Goal: Task Accomplishment & Management: Use online tool/utility

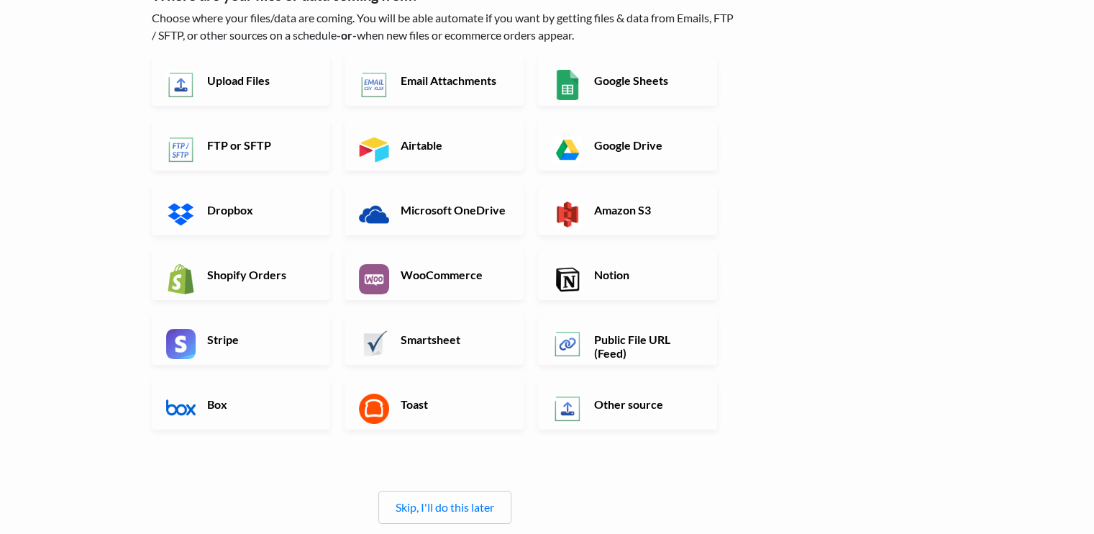
scroll to position [110, 0]
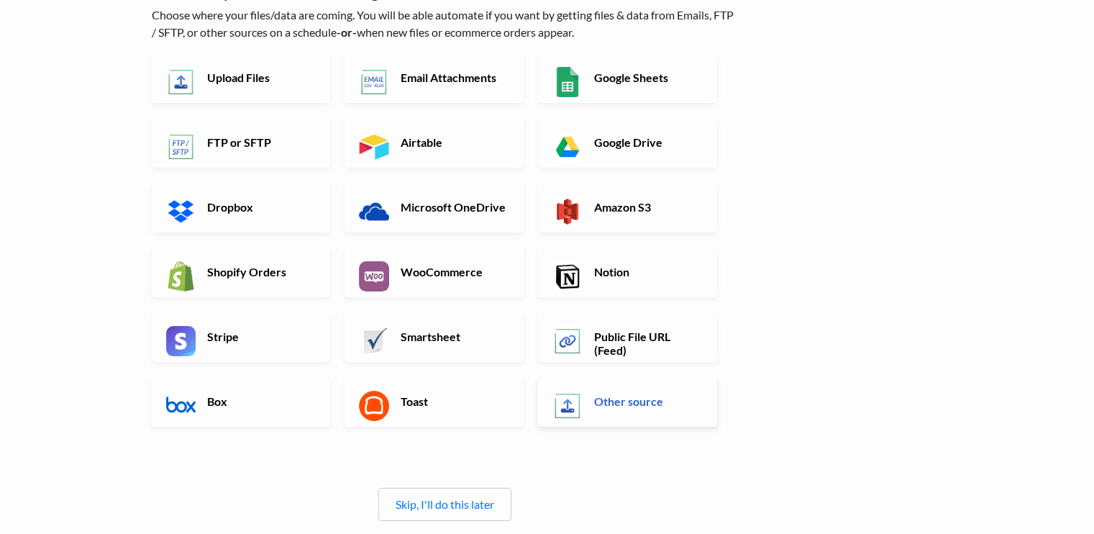
click at [622, 394] on h6 "Other source" at bounding box center [647, 401] width 113 height 14
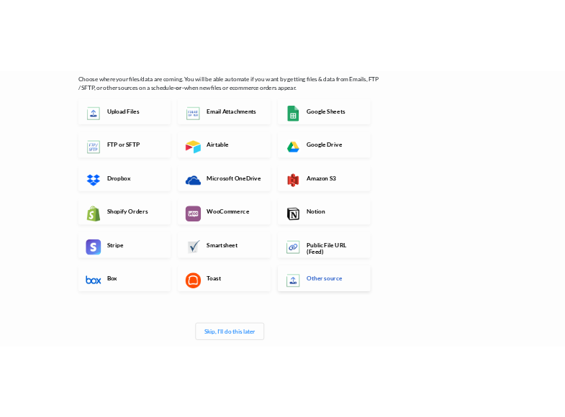
scroll to position [0, 0]
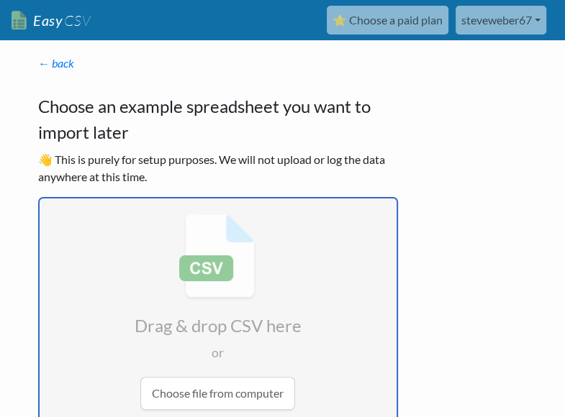
type input "C:\fakepath\DeLeeers upload payment file 2025-03-10.csv"
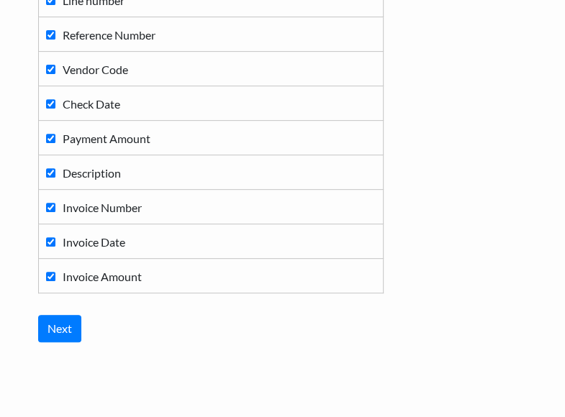
scroll to position [307, 0]
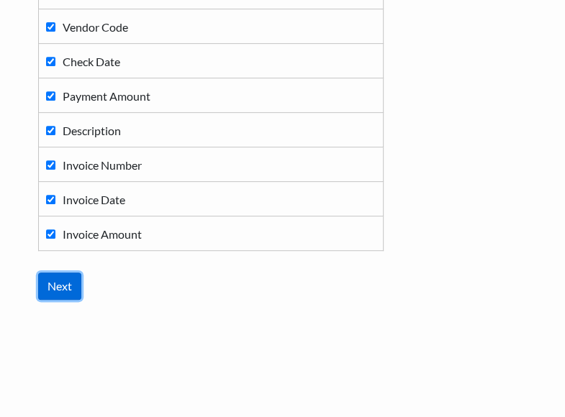
click at [66, 288] on input "Next" at bounding box center [59, 286] width 43 height 27
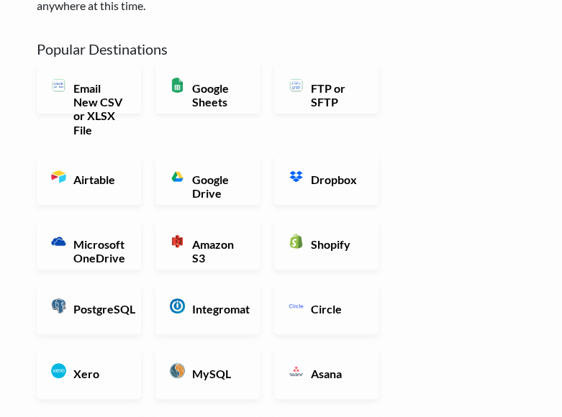
scroll to position [173, 0]
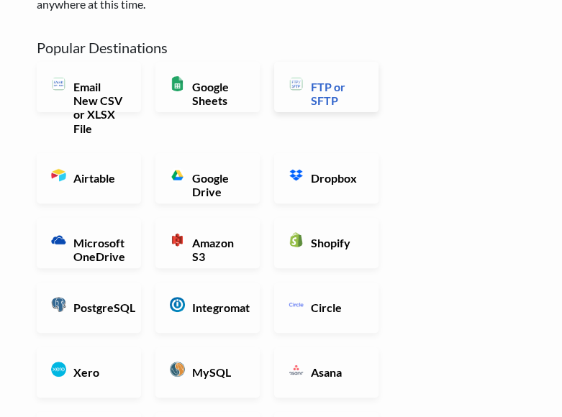
click at [337, 91] on h6 "FTP or SFTP" at bounding box center [335, 93] width 57 height 27
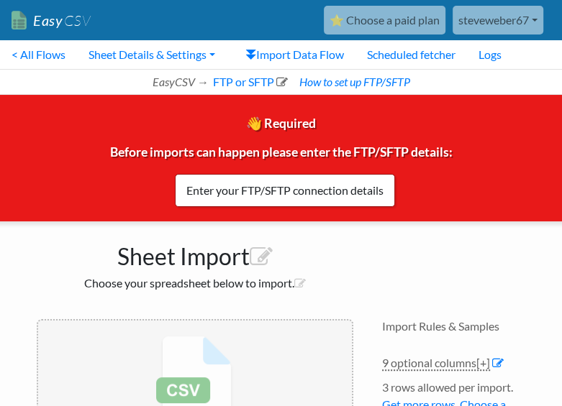
scroll to position [72, 0]
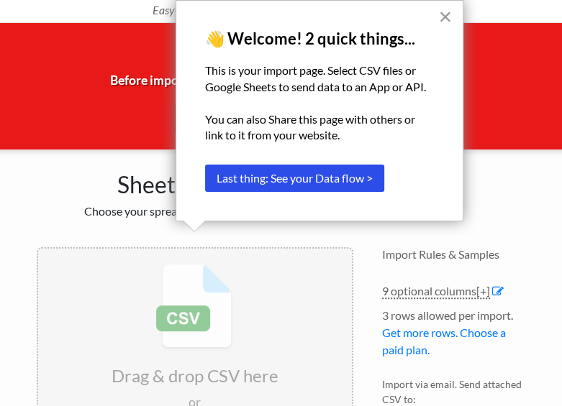
click at [445, 19] on button "×" at bounding box center [445, 16] width 14 height 23
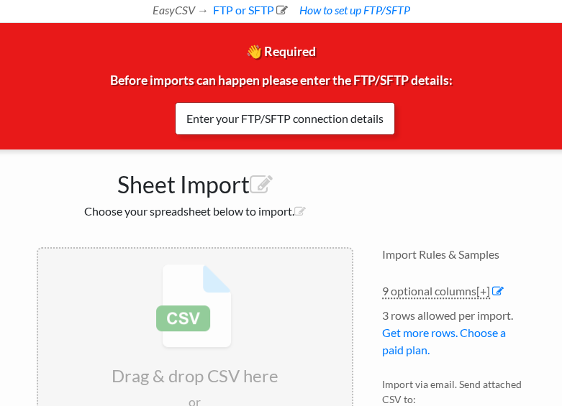
click at [286, 122] on link "Enter your FTP/SFTP connection details" at bounding box center [285, 118] width 220 height 33
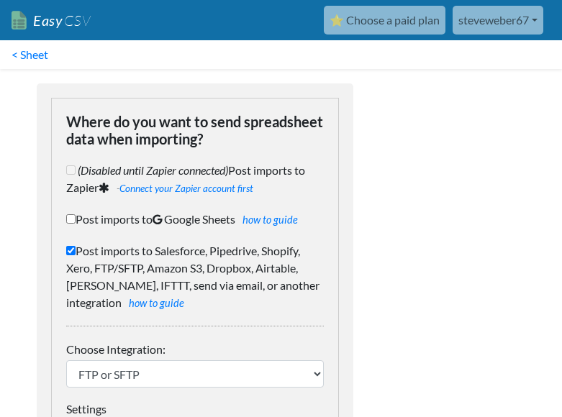
scroll to position [112, 0]
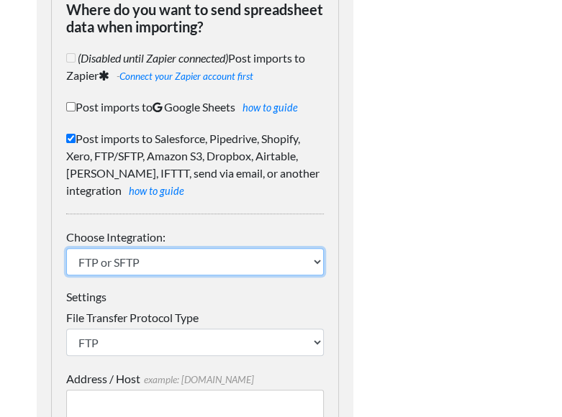
click at [295, 259] on select "IFTTT FTP or SFTP Amazon S3 HubSpot Google Big Query Salesforce Pipedrive Airta…" at bounding box center [195, 261] width 258 height 27
click at [66, 248] on select "IFTTT FTP or SFTP Amazon S3 HubSpot Google Big Query Salesforce Pipedrive Airta…" at bounding box center [195, 261] width 258 height 27
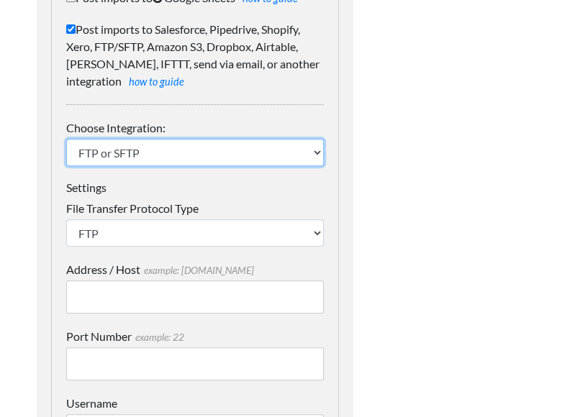
scroll to position [214, 0]
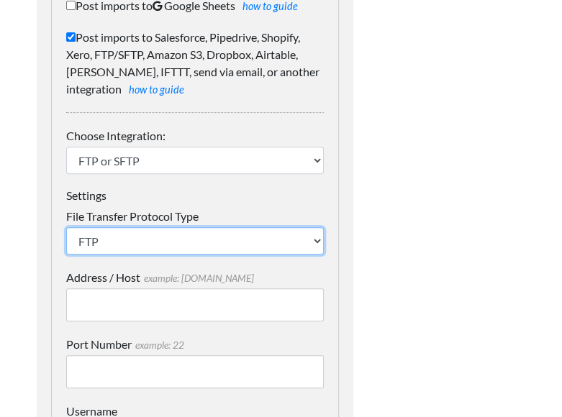
click at [306, 245] on select "SFTP FTP FTPS" at bounding box center [195, 240] width 258 height 27
select select "SFTP"
click at [66, 227] on select "SFTP FTP FTPS" at bounding box center [195, 240] width 258 height 27
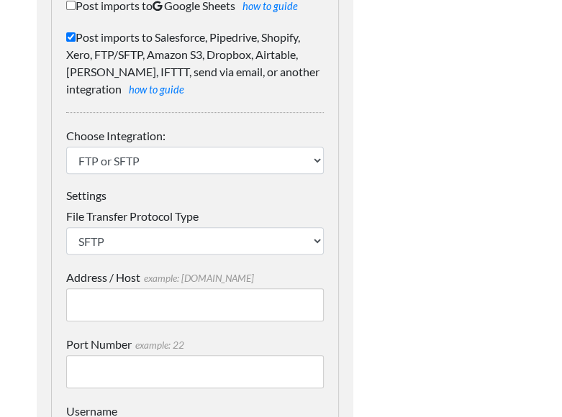
click at [229, 304] on input "Address / Host example: mydomain.com" at bounding box center [195, 304] width 258 height 33
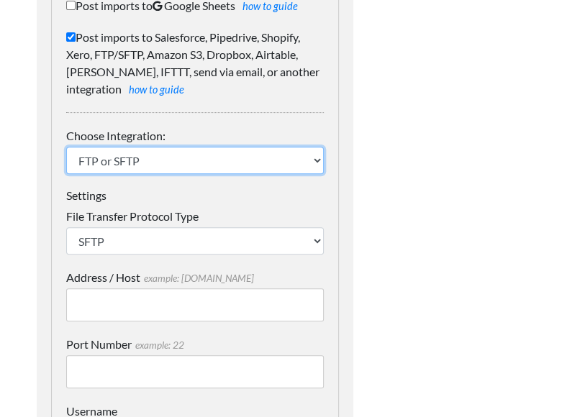
click at [315, 155] on select "IFTTT FTP or SFTP Amazon S3 HubSpot Google Big Query Salesforce Pipedrive Airta…" at bounding box center [195, 160] width 258 height 27
click at [66, 147] on select "IFTTT FTP or SFTP Amazon S3 HubSpot Google Big Query Salesforce Pipedrive Airta…" at bounding box center [195, 160] width 258 height 27
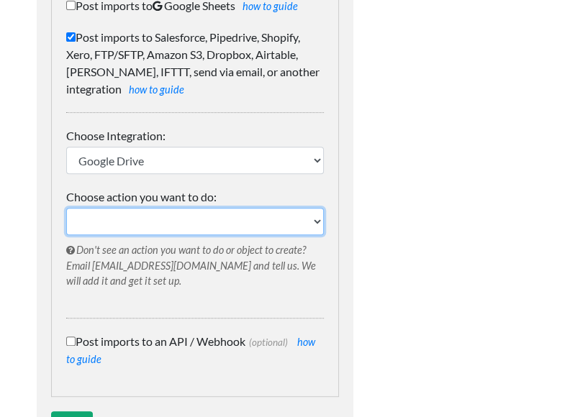
click at [287, 219] on select "Choose action you want to do:" at bounding box center [195, 221] width 258 height 27
click at [316, 222] on select "Choose action you want to do:" at bounding box center [195, 221] width 258 height 27
click at [305, 221] on select "Choose action you want to do:" at bounding box center [195, 221] width 258 height 27
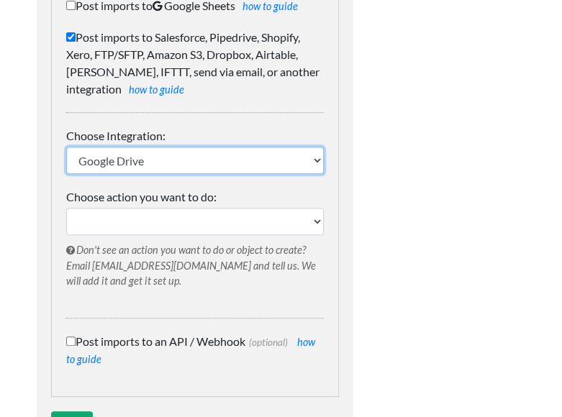
click at [291, 156] on select "IFTTT FTP or SFTP Amazon S3 HubSpot Google Big Query Salesforce Pipedrive Airta…" at bounding box center [195, 160] width 258 height 27
click at [66, 147] on select "IFTTT FTP or SFTP Amazon S3 HubSpot Google Big Query Salesforce Pipedrive Airta…" at bounding box center [195, 160] width 258 height 27
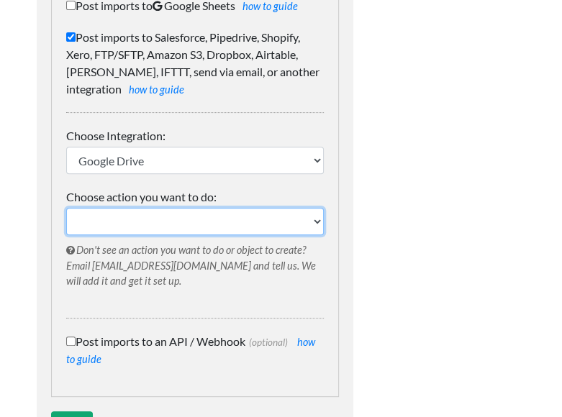
click at [314, 220] on select "Choose action you want to do:" at bounding box center [195, 221] width 258 height 27
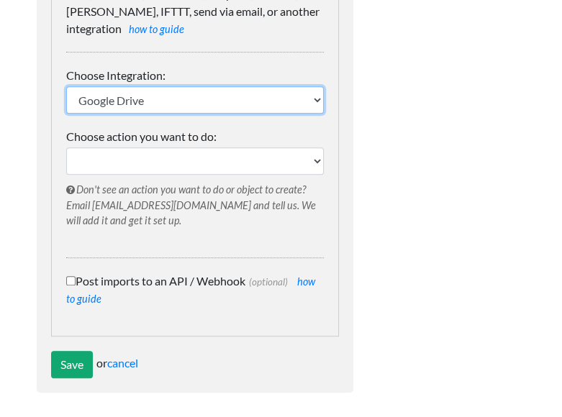
click at [241, 104] on select "IFTTT FTP or SFTP Amazon S3 HubSpot Google Big Query Salesforce Pipedrive Airta…" at bounding box center [195, 99] width 258 height 27
select select "75"
click at [66, 86] on select "IFTTT FTP or SFTP Amazon S3 HubSpot Google Big Query Salesforce Pipedrive Airta…" at bounding box center [195, 99] width 258 height 27
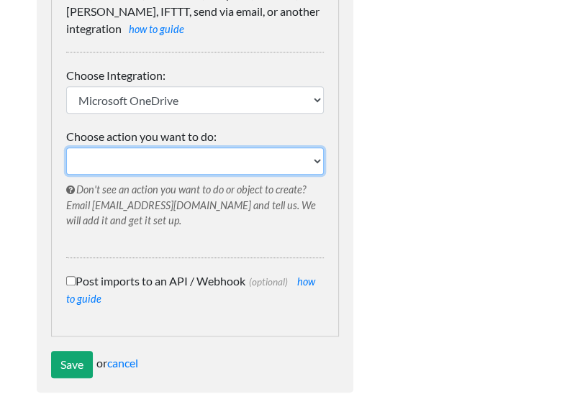
click at [196, 167] on select "Choose action you want to do:" at bounding box center [195, 160] width 258 height 27
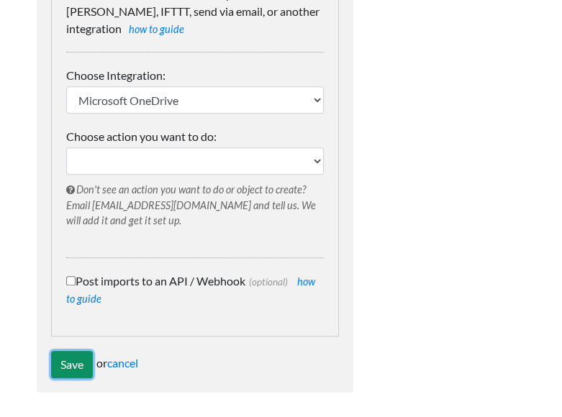
click at [75, 369] on input "Save" at bounding box center [72, 364] width 42 height 27
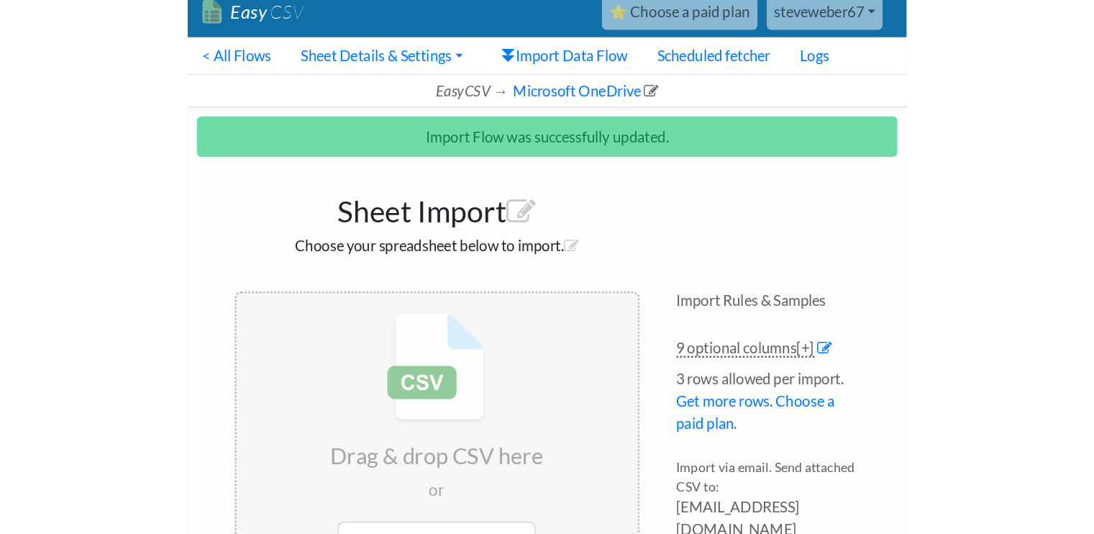
scroll to position [12, 0]
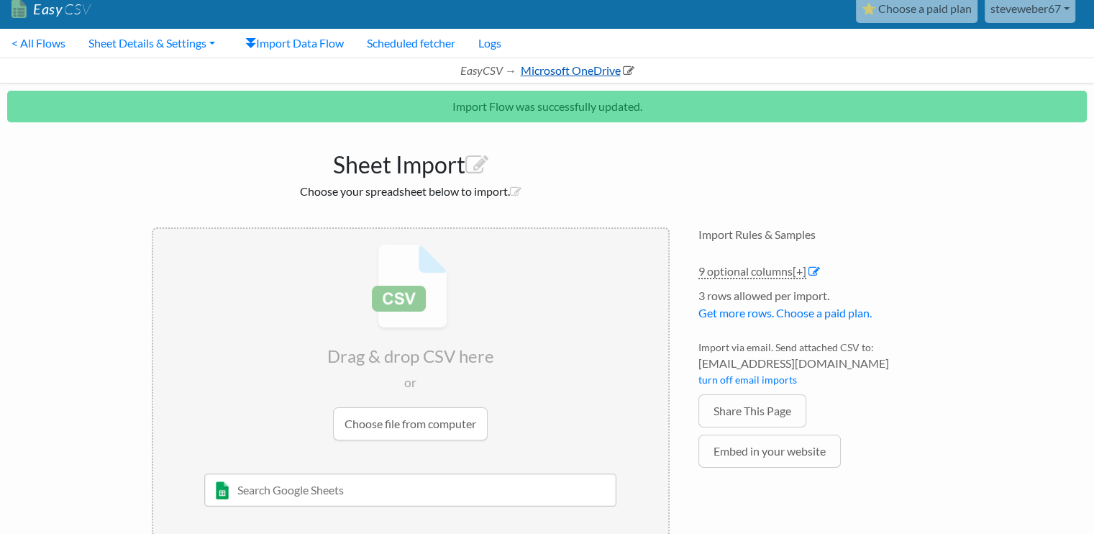
click at [561, 68] on link "Microsoft OneDrive" at bounding box center [576, 70] width 116 height 14
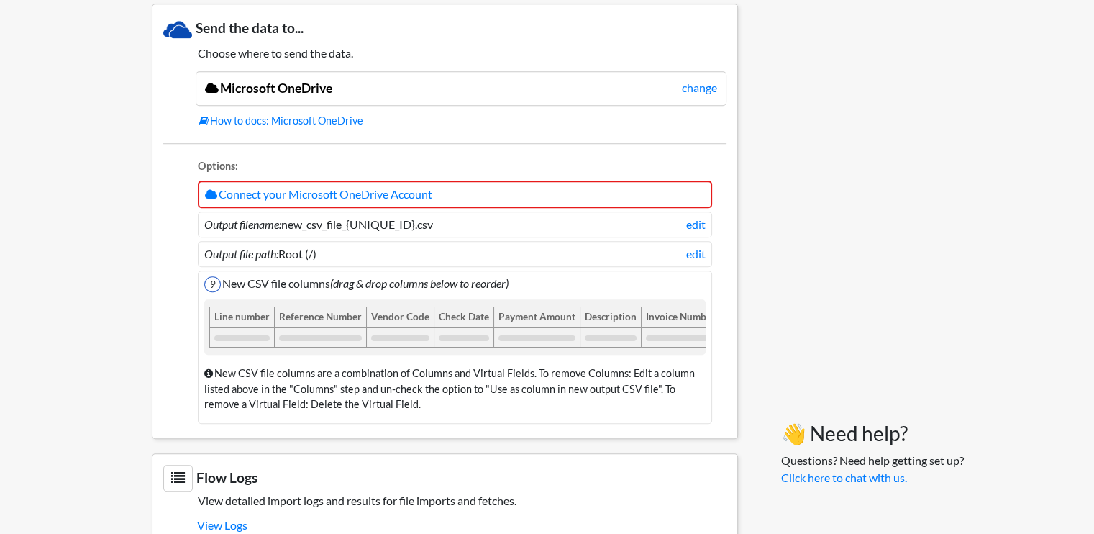
scroll to position [1119, 0]
click at [370, 187] on link "Connect your Microsoft OneDrive Account" at bounding box center [318, 194] width 227 height 14
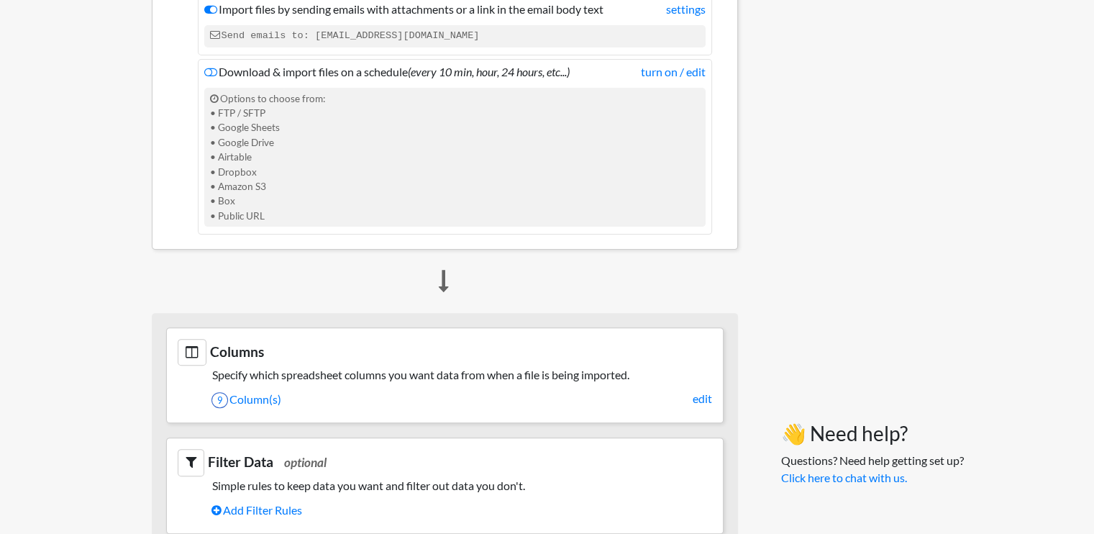
scroll to position [388, 0]
click at [445, 284] on icon at bounding box center [444, 280] width 10 height 23
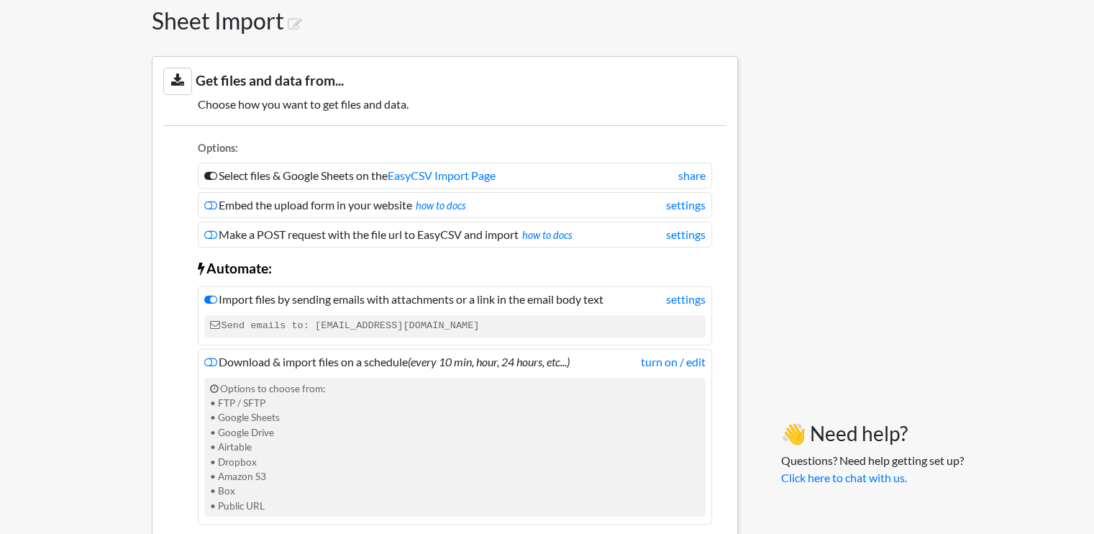
scroll to position [99, 0]
click at [673, 361] on link "turn on / edit" at bounding box center [673, 360] width 65 height 17
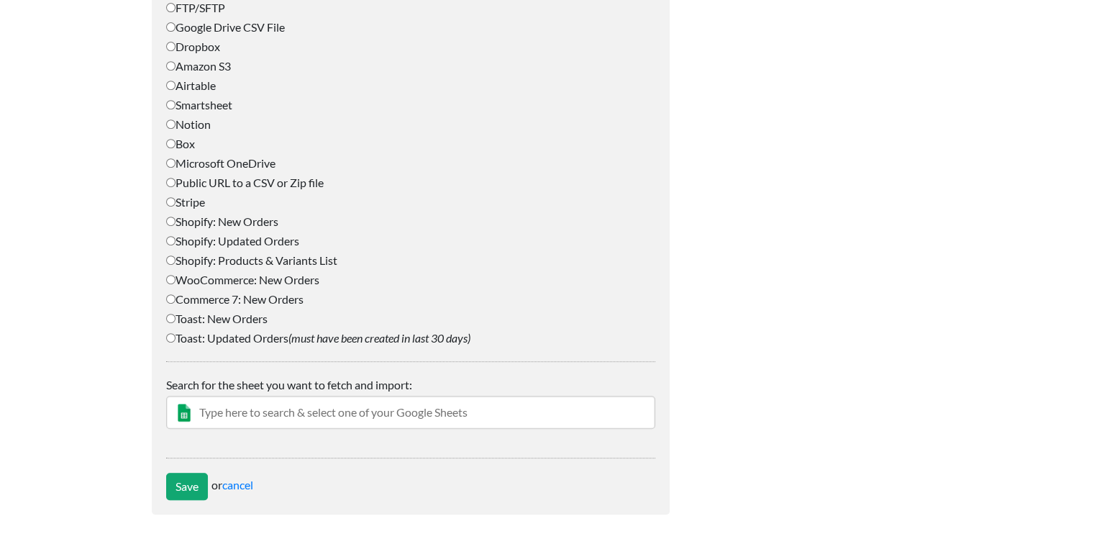
scroll to position [640, 0]
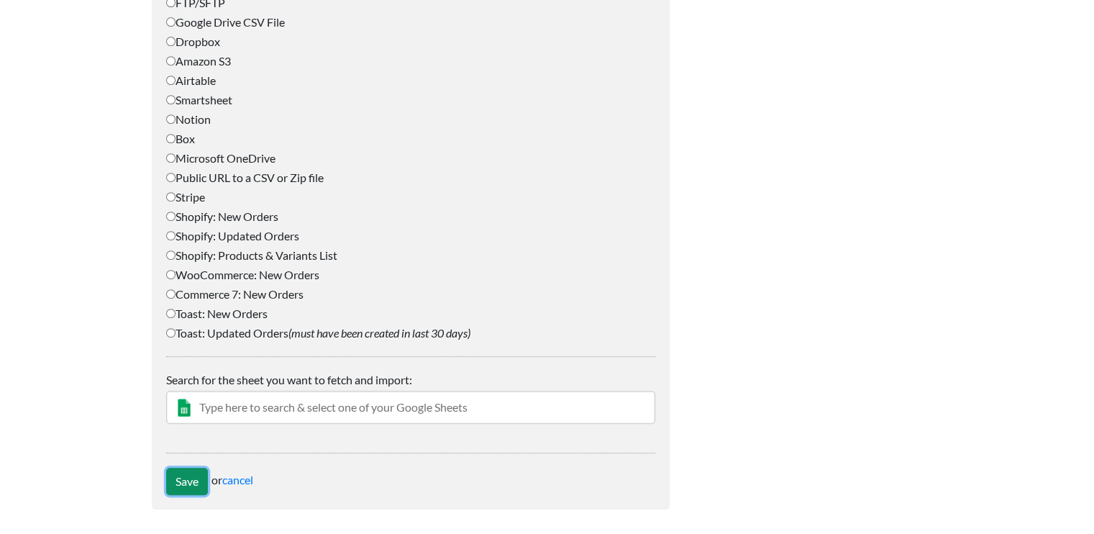
click at [191, 475] on input "Save" at bounding box center [187, 481] width 42 height 27
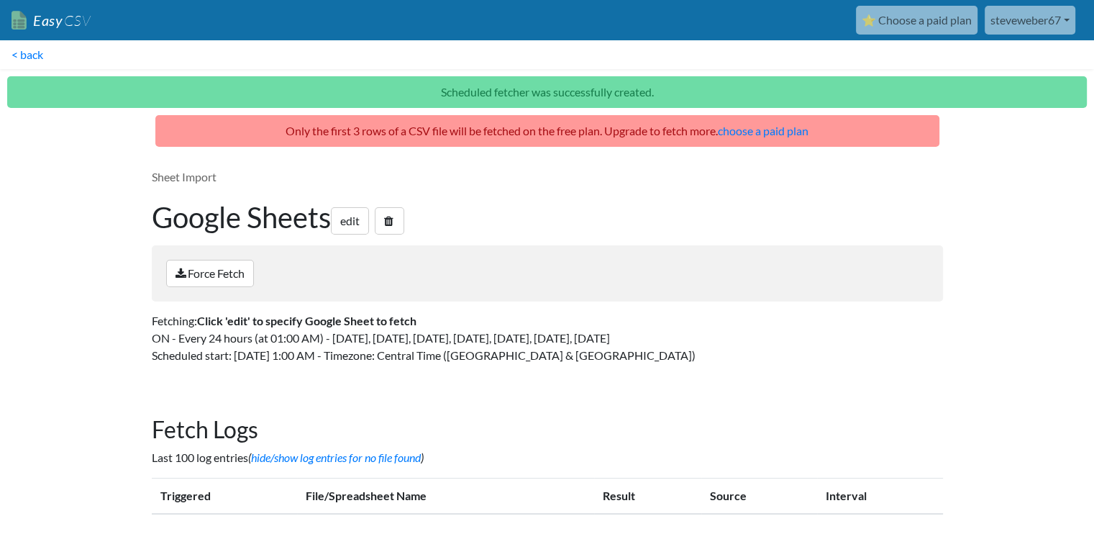
scroll to position [17, 0]
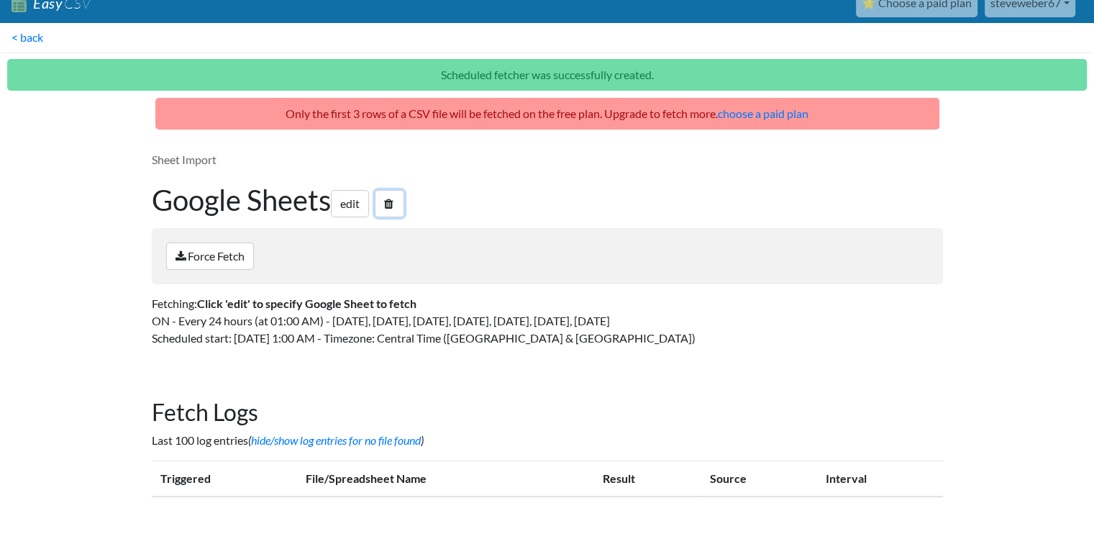
drag, startPoint x: 397, startPoint y: 202, endPoint x: 629, endPoint y: 58, distance: 273.1
click at [394, 202] on icon at bounding box center [388, 204] width 9 height 12
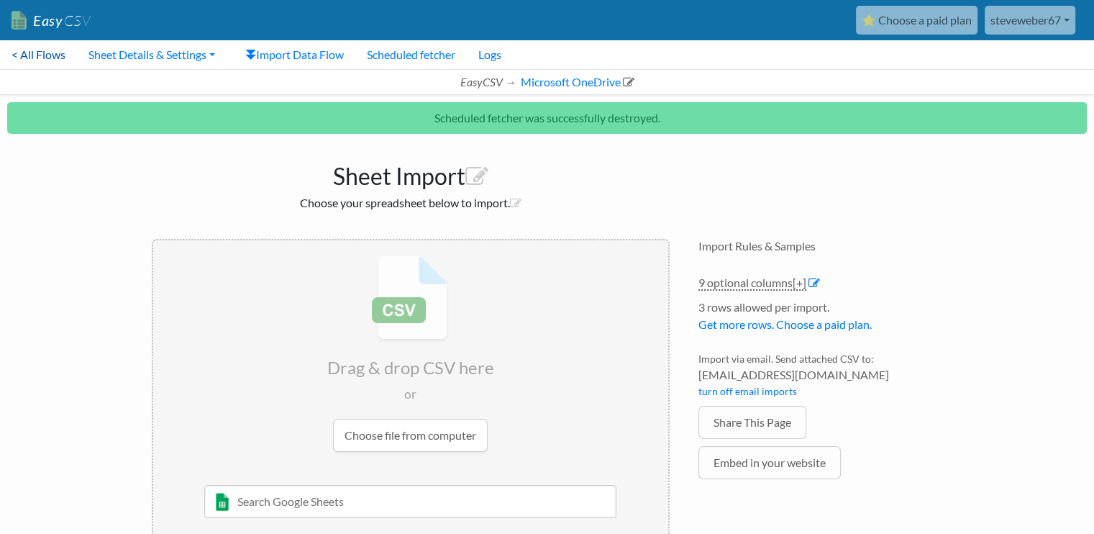
click at [40, 57] on link "< All Flows" at bounding box center [38, 54] width 77 height 29
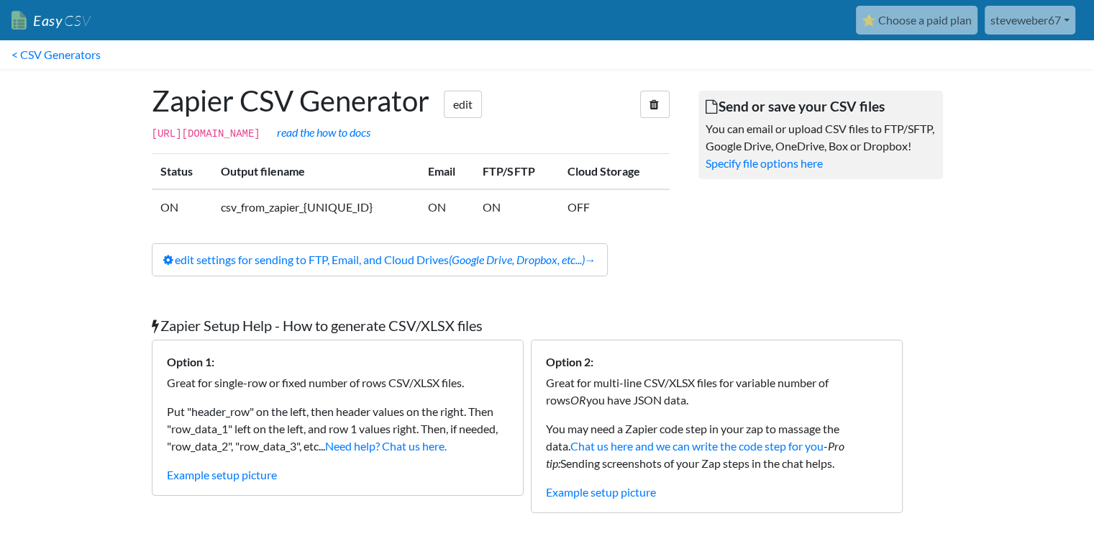
click at [1042, 22] on link "steveweber67" at bounding box center [1030, 20] width 91 height 29
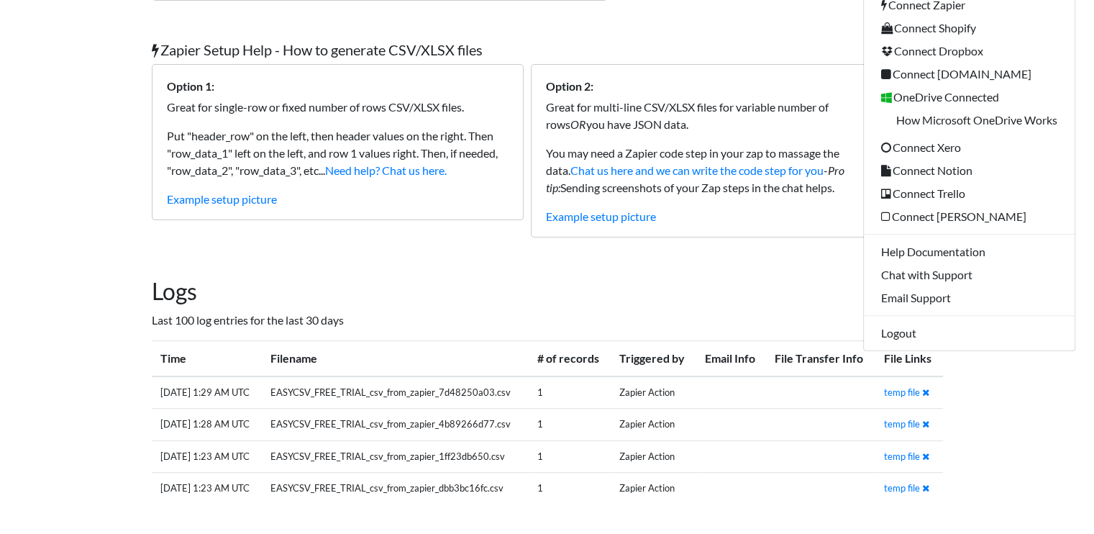
scroll to position [280, 0]
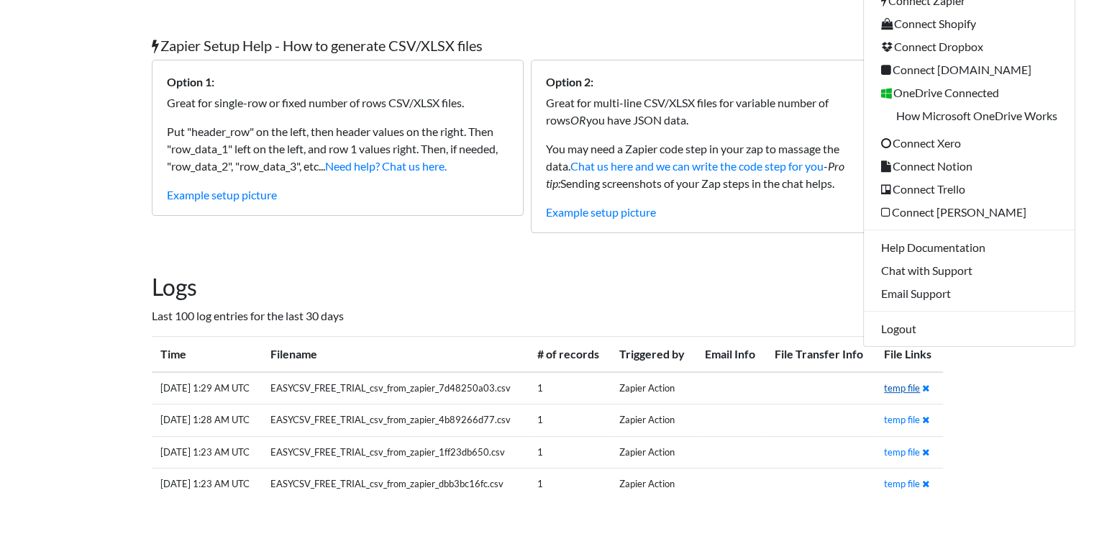
click at [915, 386] on link "temp file" at bounding box center [902, 388] width 36 height 12
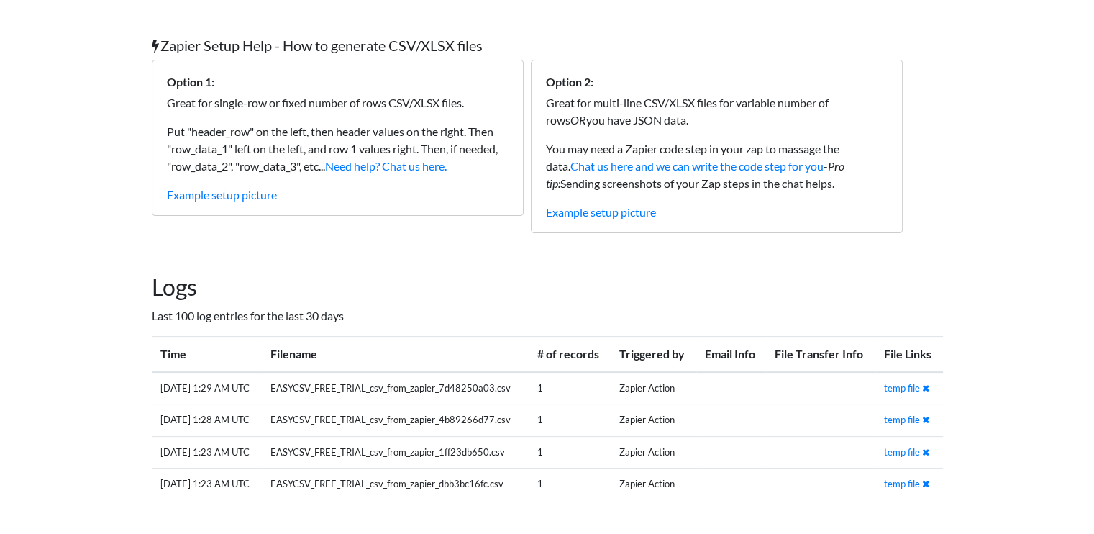
scroll to position [0, 0]
